Goal: Check status: Check status

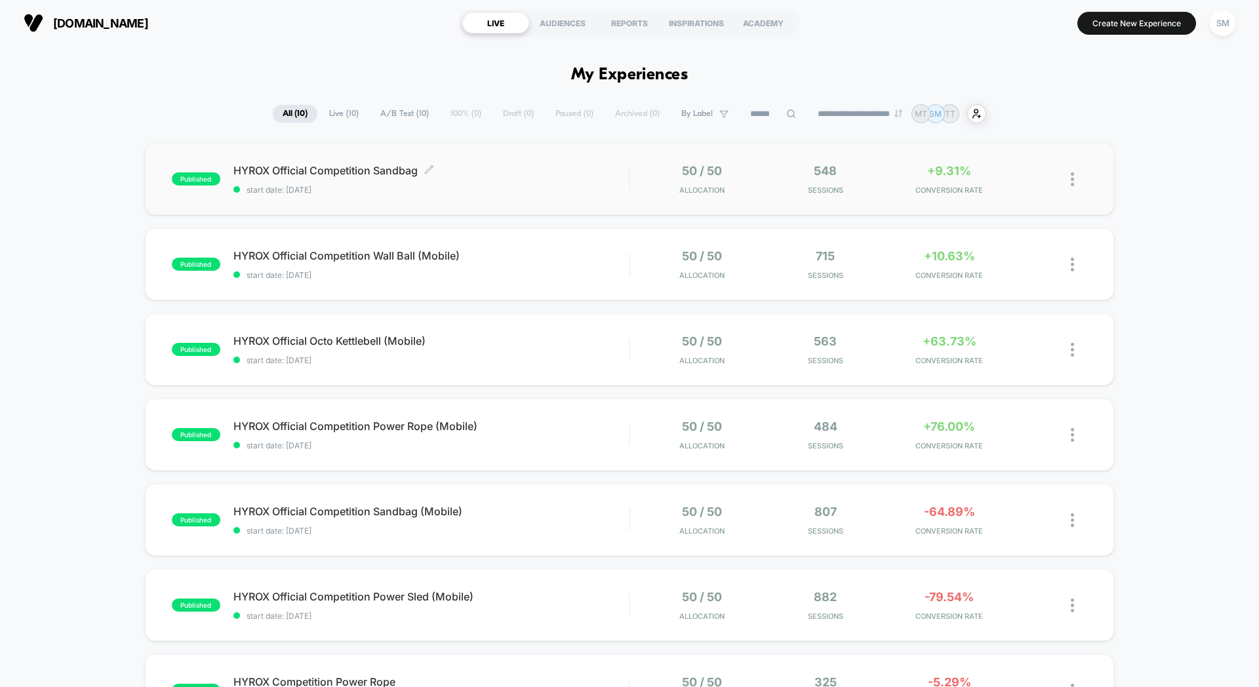
click at [514, 171] on span "HYROX Official Competition Sandbag Click to edit experience details" at bounding box center [430, 170] width 395 height 13
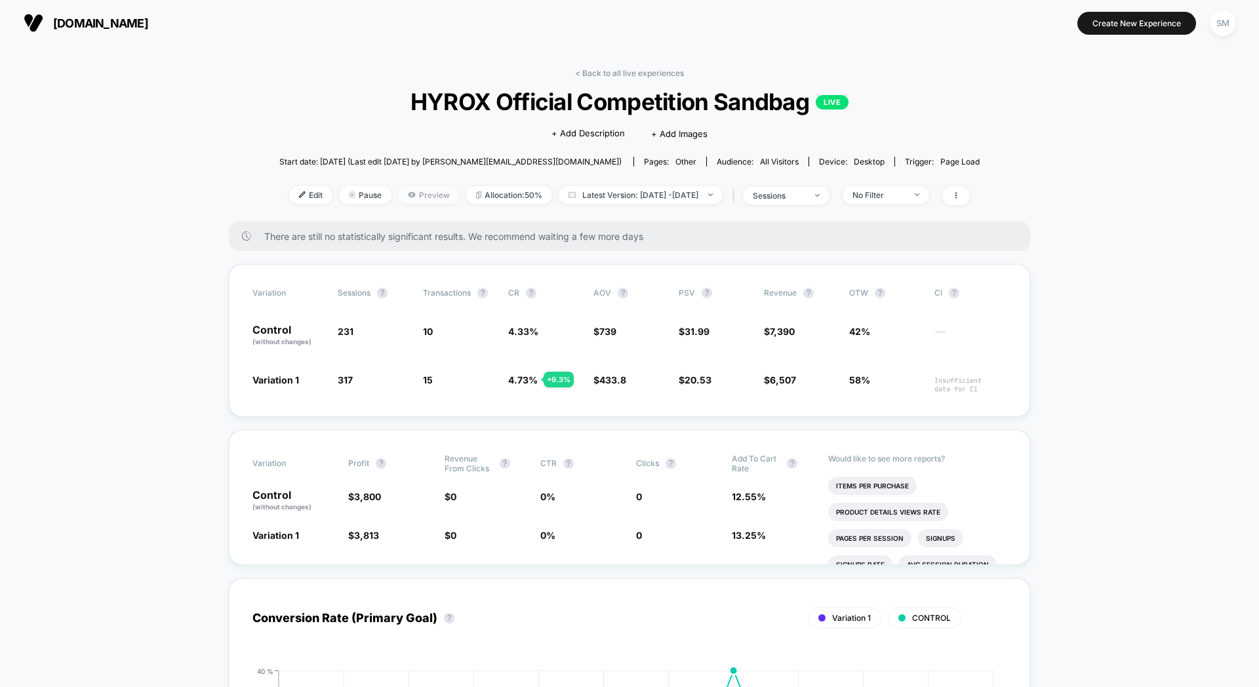
click at [426, 199] on span "Preview" at bounding box center [429, 195] width 62 height 18
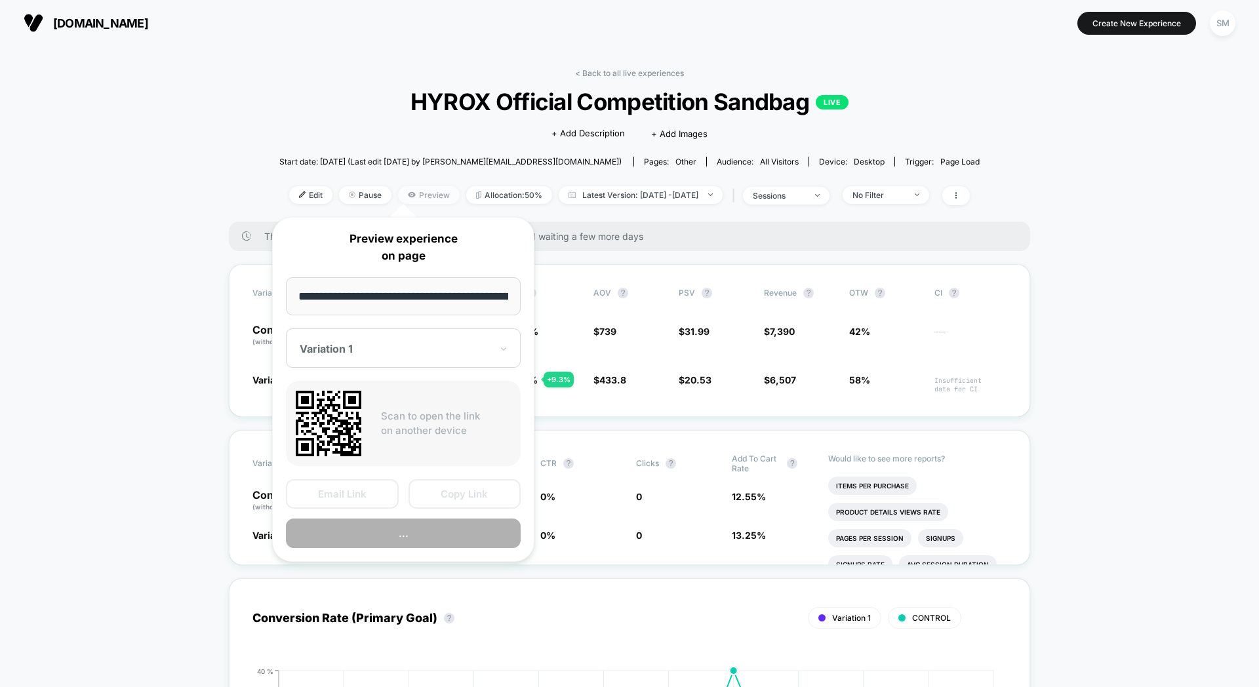
scroll to position [0, 140]
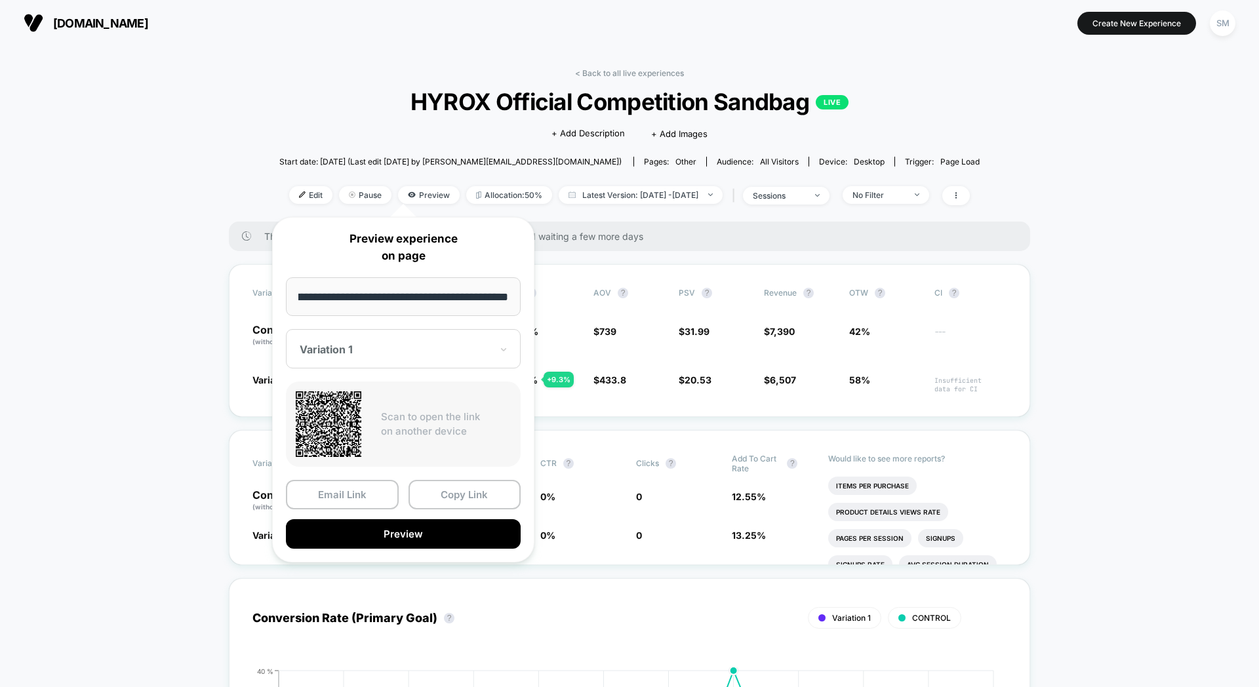
click at [449, 308] on input "**********" at bounding box center [403, 296] width 235 height 39
click at [586, 309] on div "Variation Sessions ? Transactions ? CR ? AOV ? PSV ? Revenue ? OTW ? CI ? Contr…" at bounding box center [629, 340] width 801 height 153
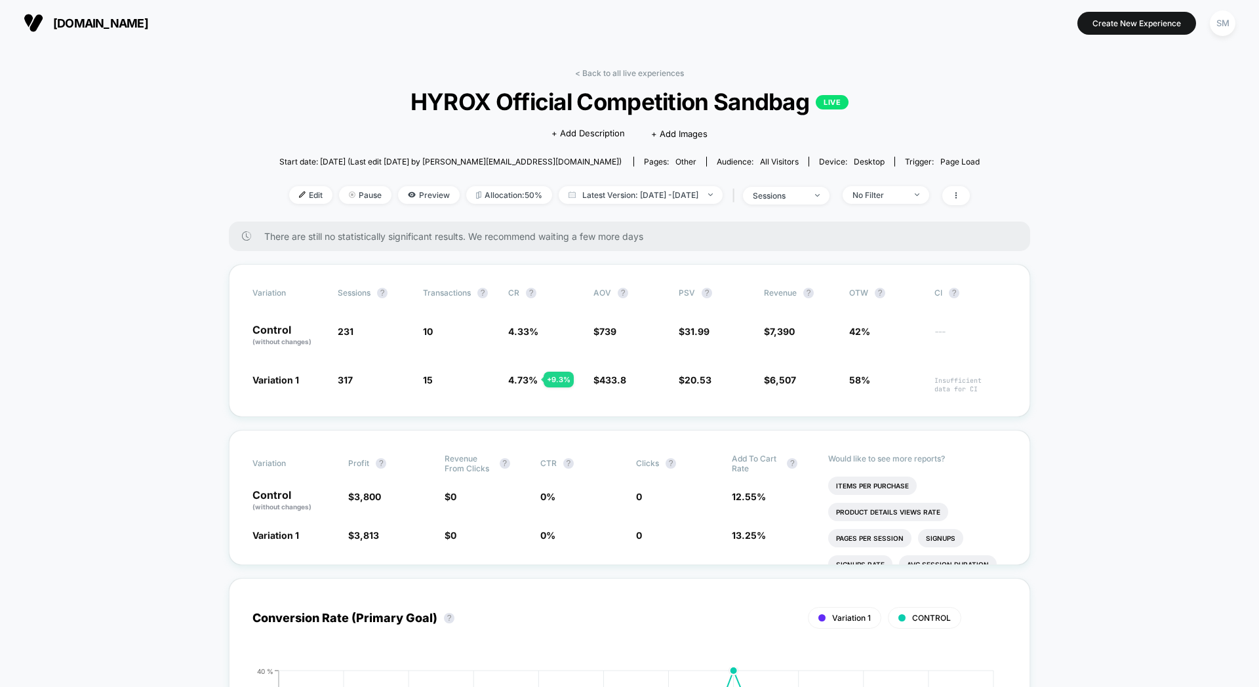
click at [620, 204] on div "Edit Pause Preview Allocation: 50% Latest Version: [DATE] - [DATE] | sessions N…" at bounding box center [629, 195] width 700 height 19
click at [619, 197] on span "Latest Version: [DATE] - [DATE]" at bounding box center [641, 195] width 164 height 18
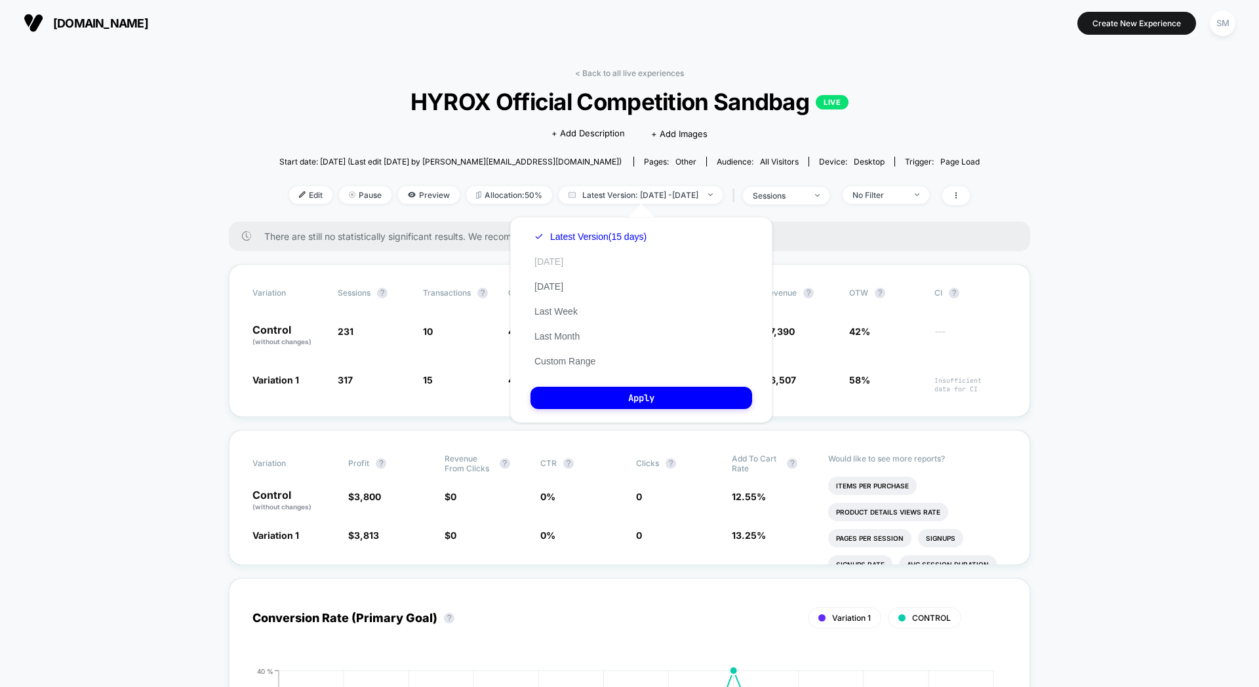
click at [556, 267] on button "[DATE]" at bounding box center [549, 262] width 37 height 12
click at [556, 287] on button "[DATE]" at bounding box center [549, 287] width 37 height 12
click at [655, 403] on button "Apply" at bounding box center [642, 398] width 222 height 22
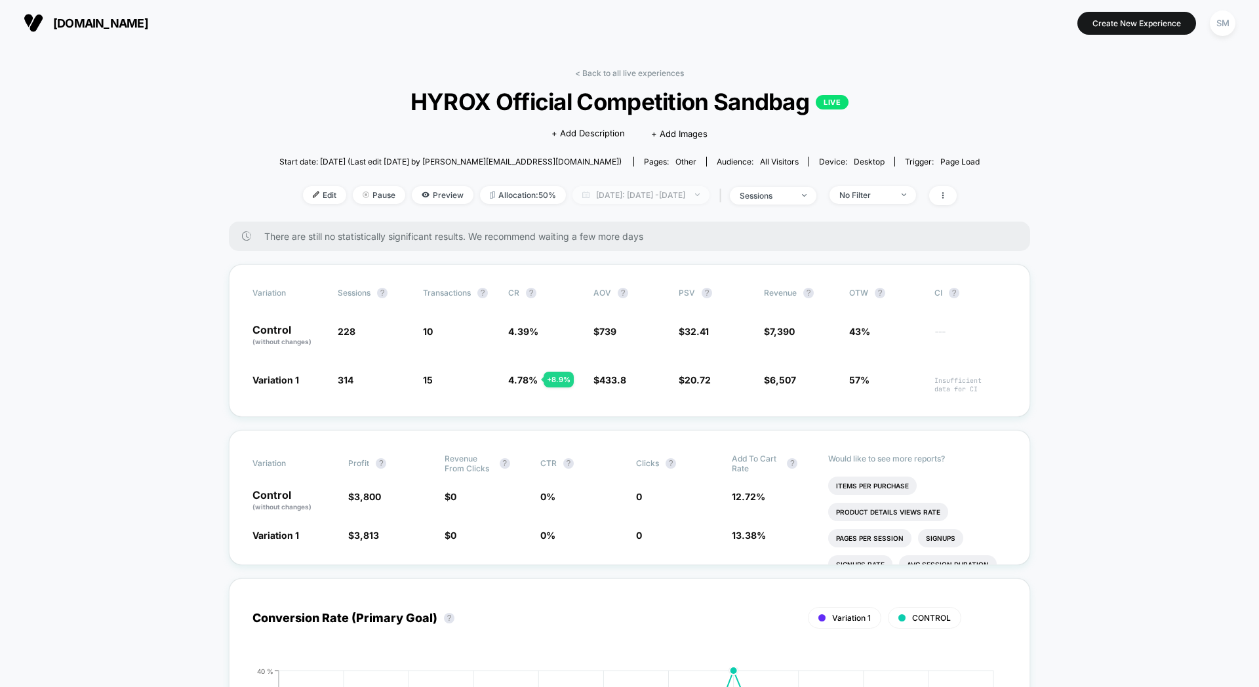
click at [613, 195] on span "[DATE]: [DATE] - [DATE]" at bounding box center [640, 195] width 137 height 18
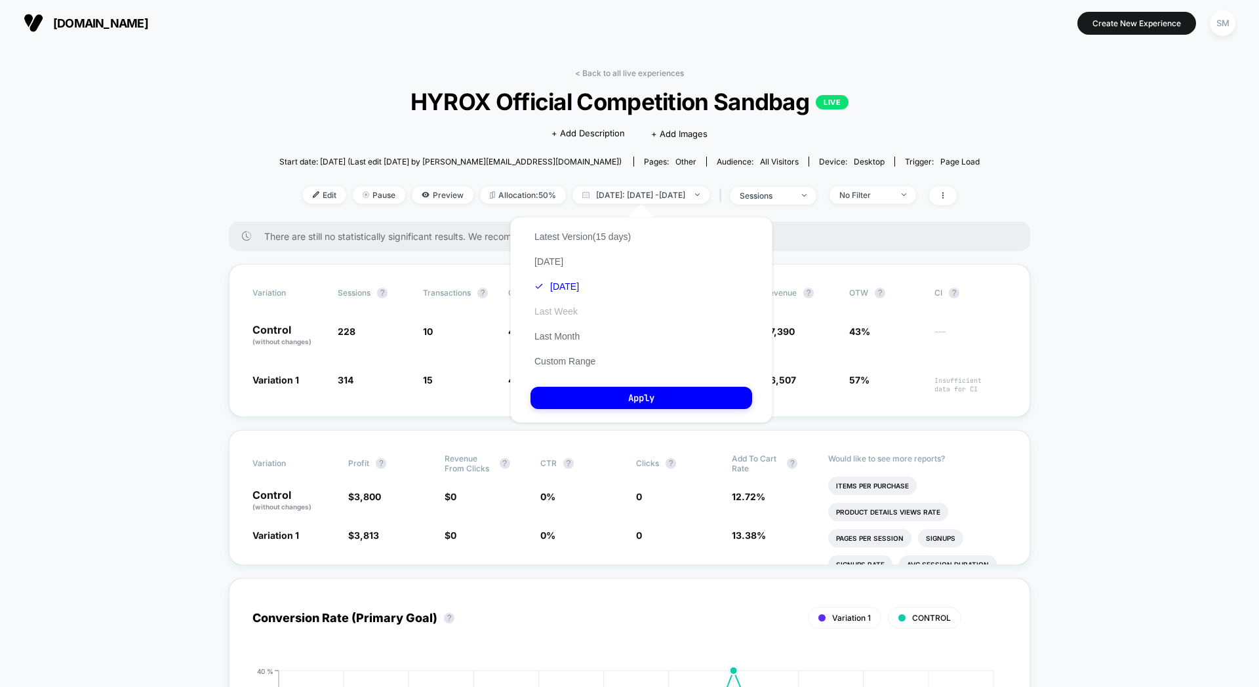
click at [563, 316] on button "Last Week" at bounding box center [556, 312] width 51 height 12
click at [607, 403] on button "Apply" at bounding box center [642, 398] width 222 height 22
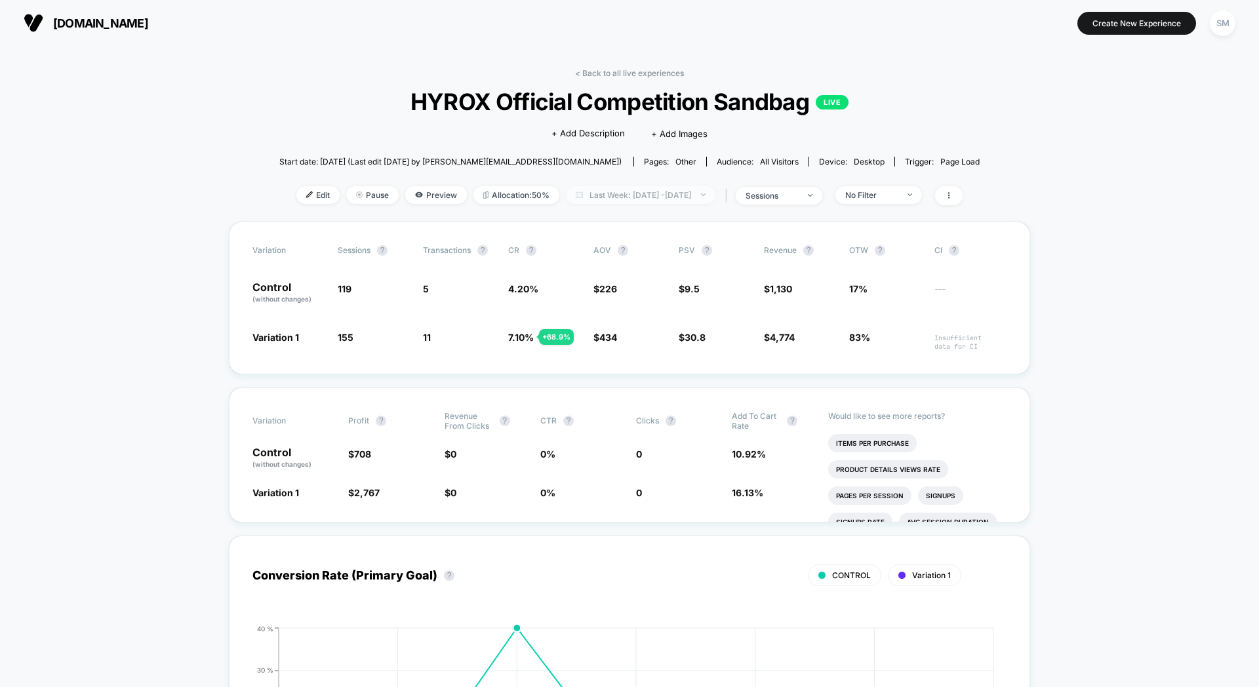
click at [597, 191] on span "Last Week: [DATE] - [DATE]" at bounding box center [641, 195] width 150 height 18
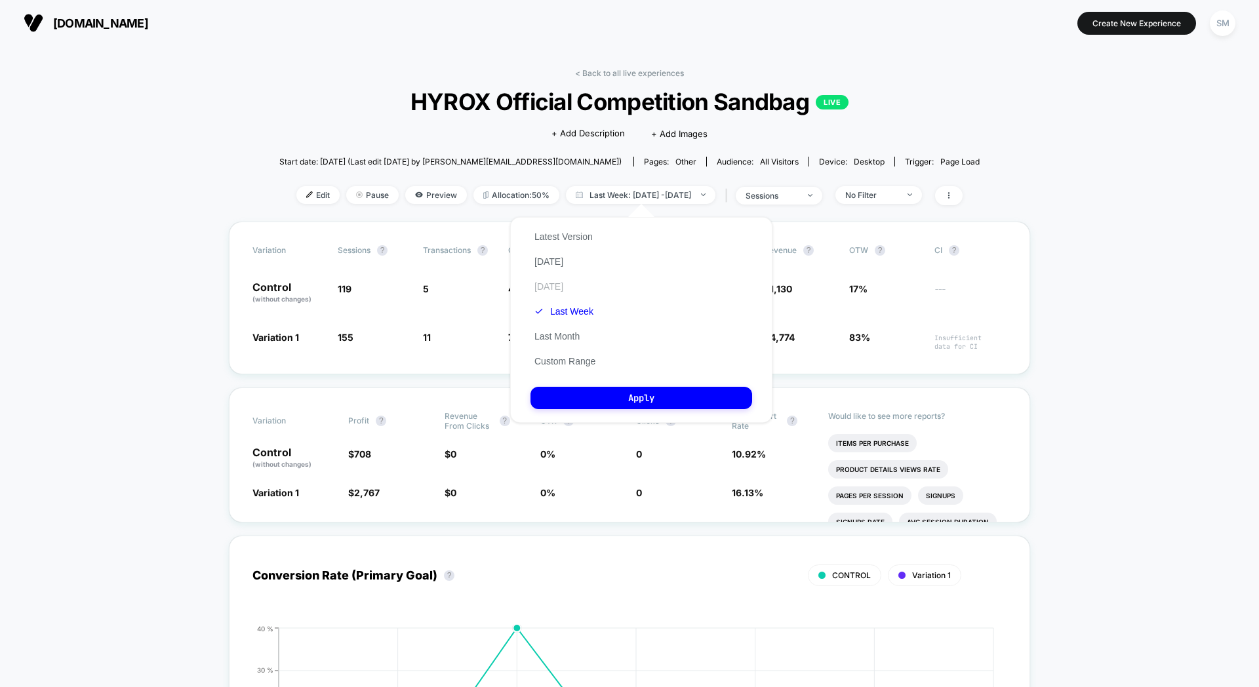
click at [550, 285] on button "[DATE]" at bounding box center [549, 287] width 37 height 12
click at [629, 399] on button "Apply" at bounding box center [642, 398] width 222 height 22
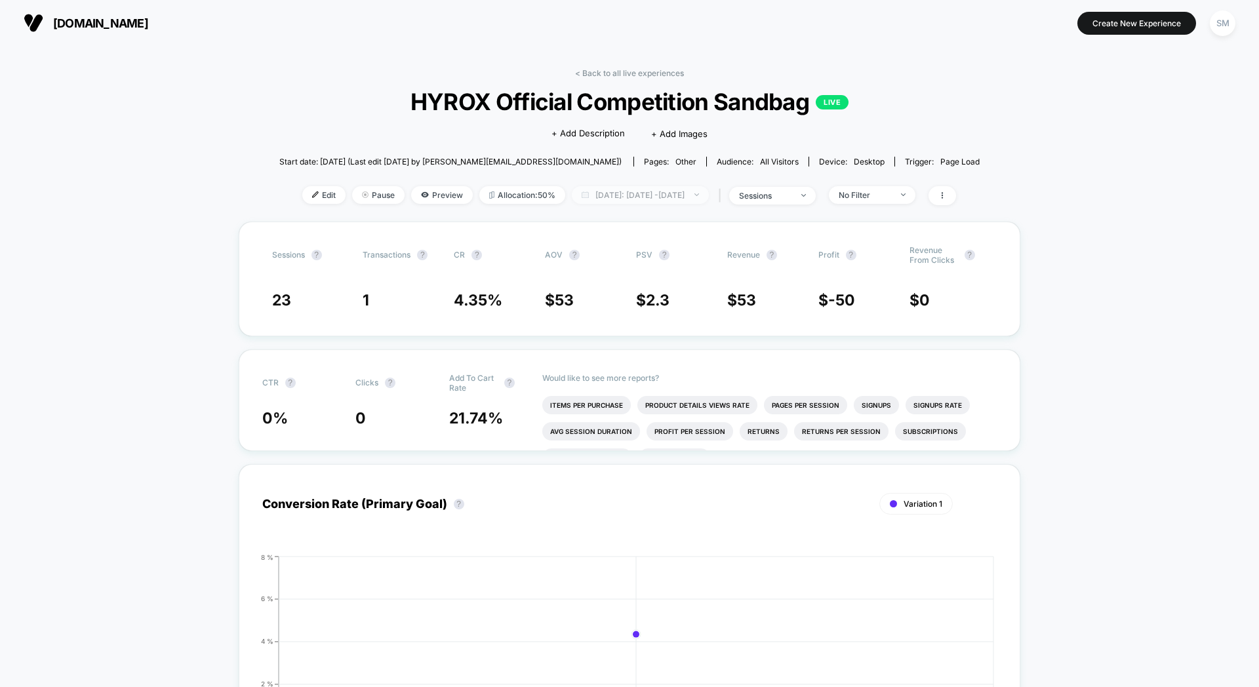
click at [620, 201] on span "[DATE]: [DATE] - [DATE]" at bounding box center [640, 195] width 137 height 18
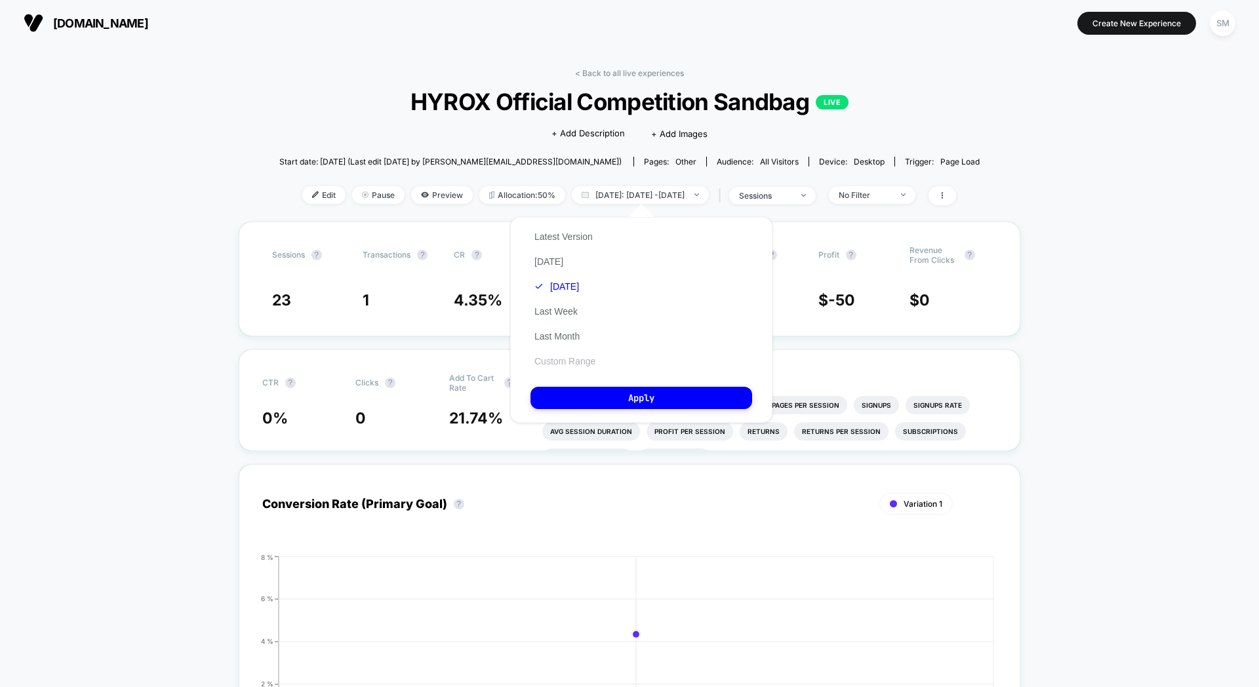
click at [568, 363] on button "Custom Range" at bounding box center [565, 361] width 69 height 12
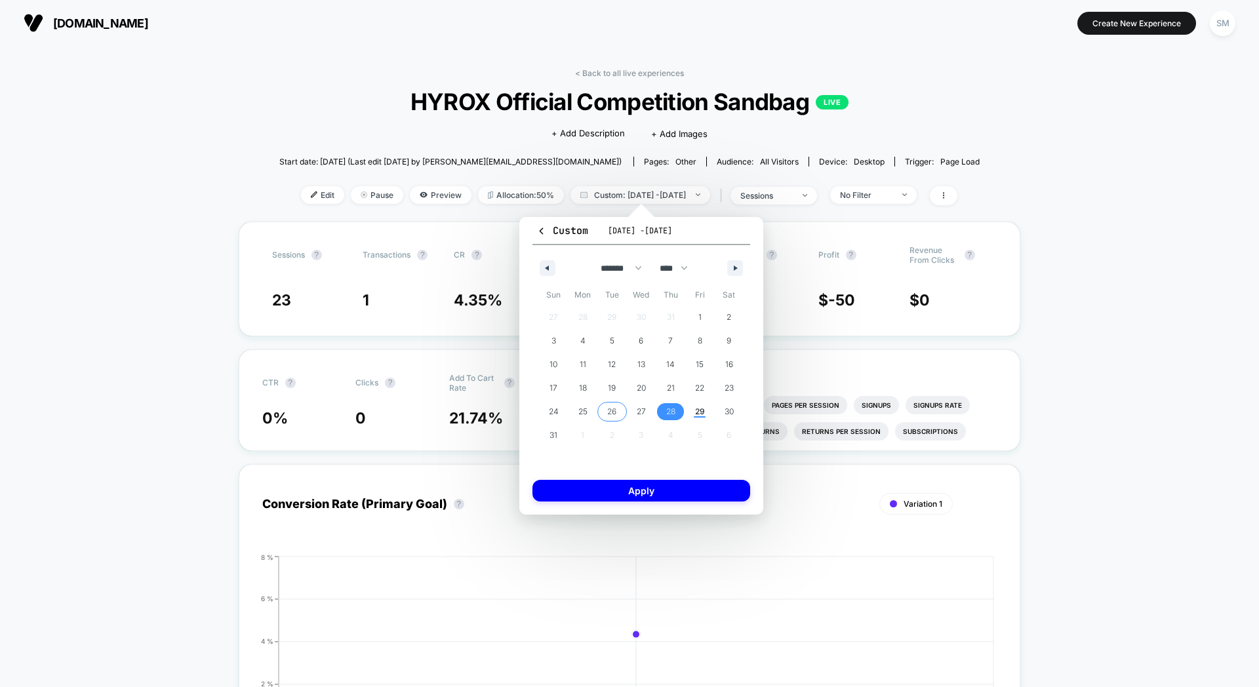
click at [618, 413] on span "26" at bounding box center [612, 411] width 30 height 17
click at [690, 411] on span "29" at bounding box center [700, 411] width 30 height 17
click at [691, 483] on button "Apply" at bounding box center [641, 491] width 218 height 22
